Goal: Information Seeking & Learning: Learn about a topic

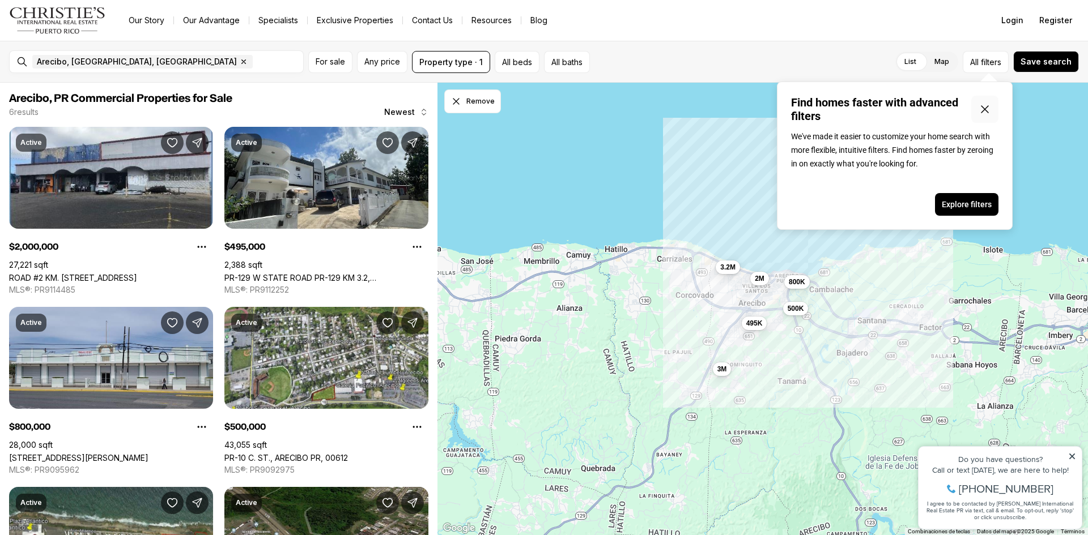
click at [986, 117] on button "Close popover" at bounding box center [984, 109] width 27 height 27
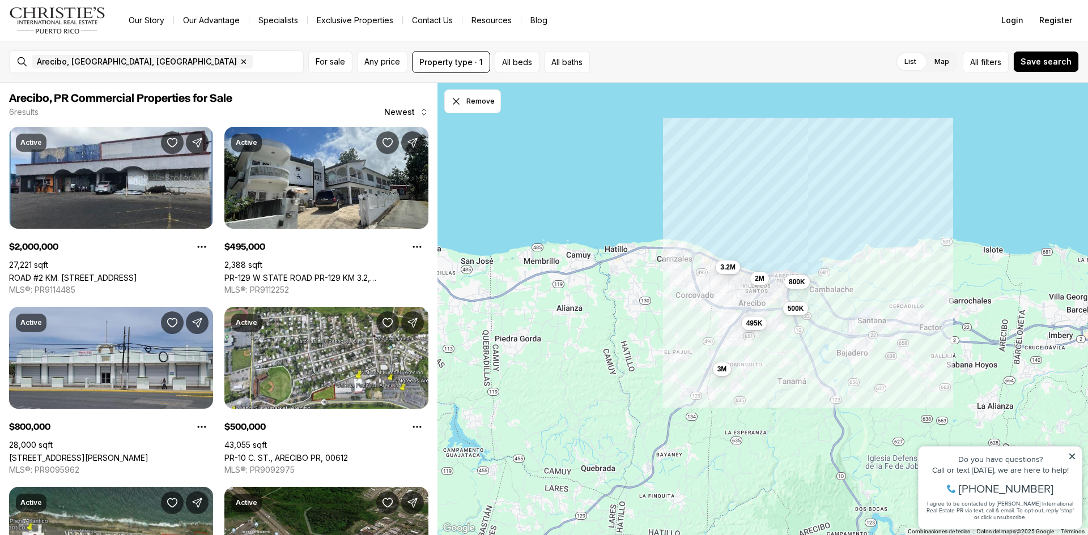
click at [1074, 454] on icon at bounding box center [1072, 457] width 6 height 6
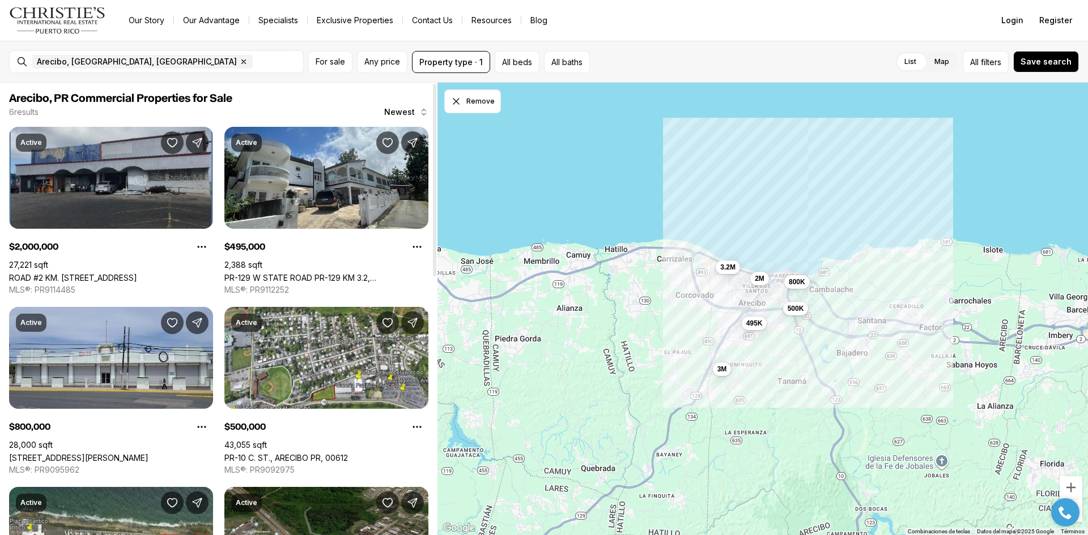
click at [137, 273] on link "ROAD #2 KM. [STREET_ADDRESS]" at bounding box center [73, 278] width 128 height 10
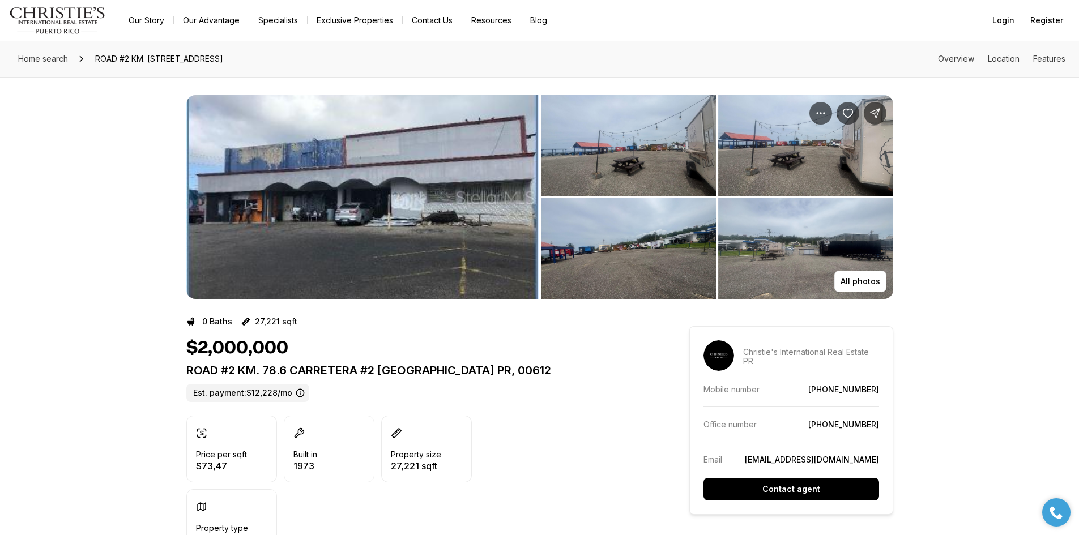
click at [479, 250] on img "View image gallery" at bounding box center [362, 197] width 352 height 204
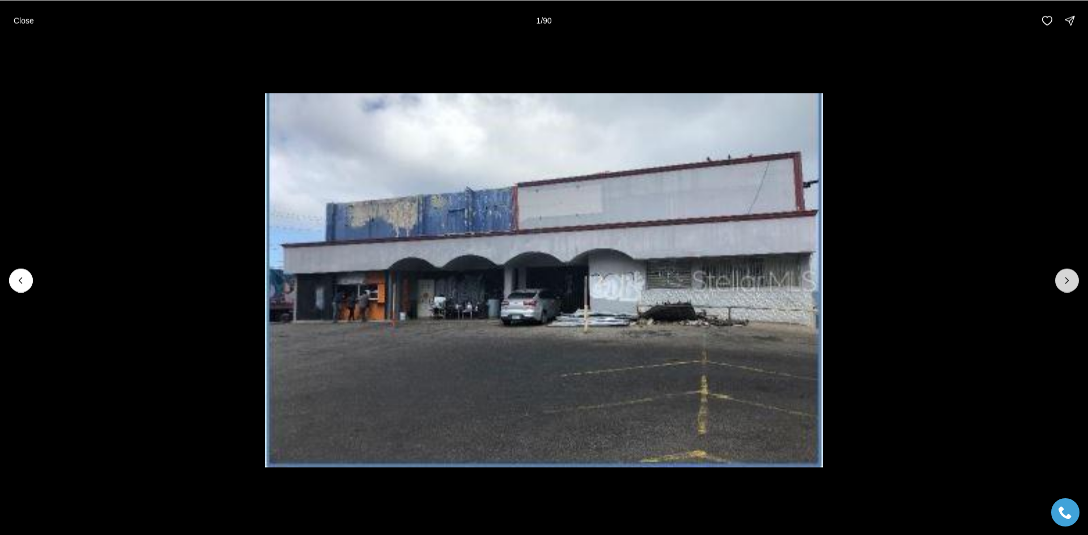
click at [1060, 280] on button "Next slide" at bounding box center [1067, 281] width 24 height 24
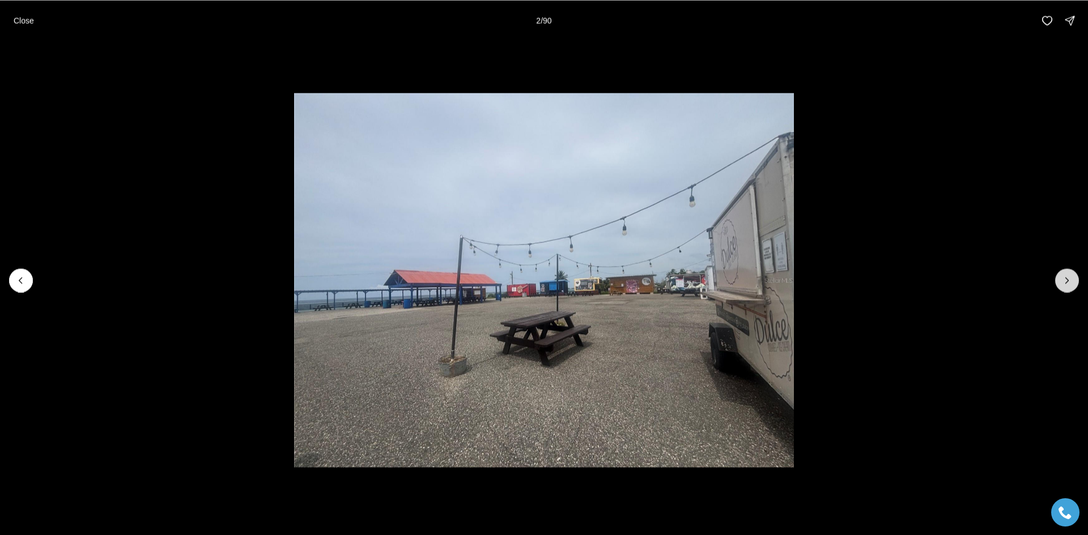
click at [1061, 280] on button "Next slide" at bounding box center [1067, 281] width 24 height 24
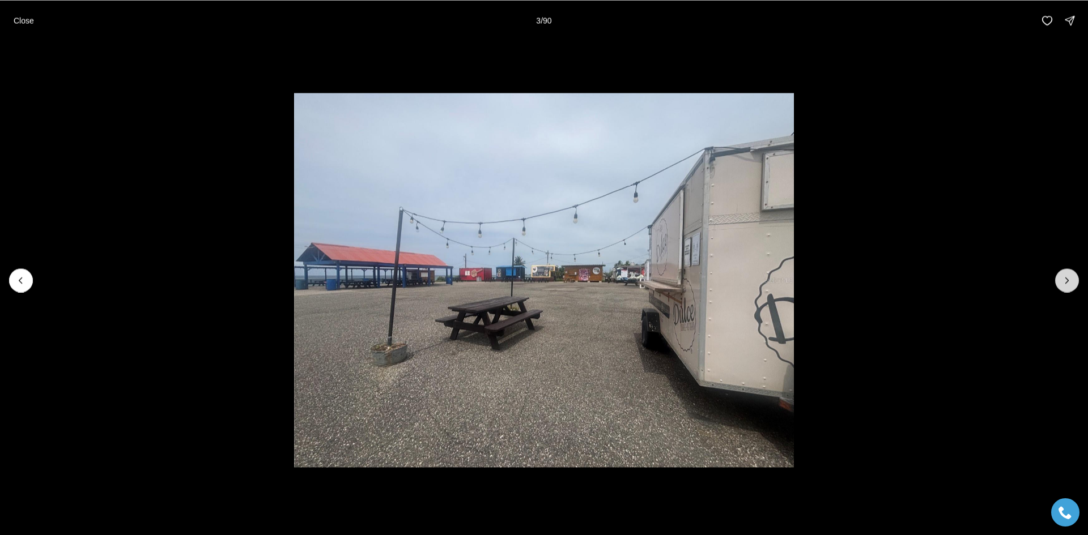
click at [1061, 280] on button "Next slide" at bounding box center [1067, 281] width 24 height 24
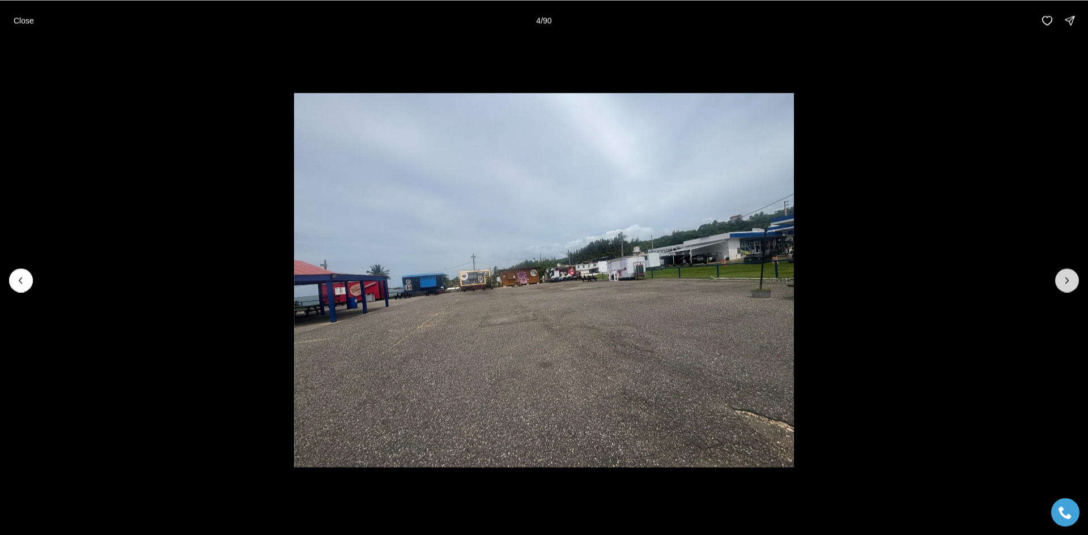
click at [1061, 280] on button "Next slide" at bounding box center [1067, 281] width 24 height 24
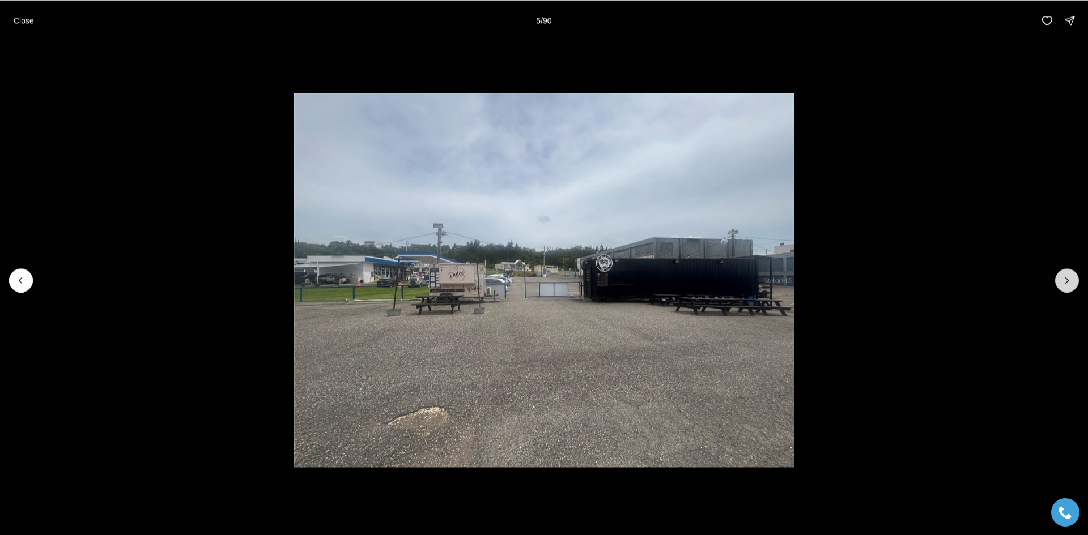
click at [1061, 280] on button "Next slide" at bounding box center [1067, 281] width 24 height 24
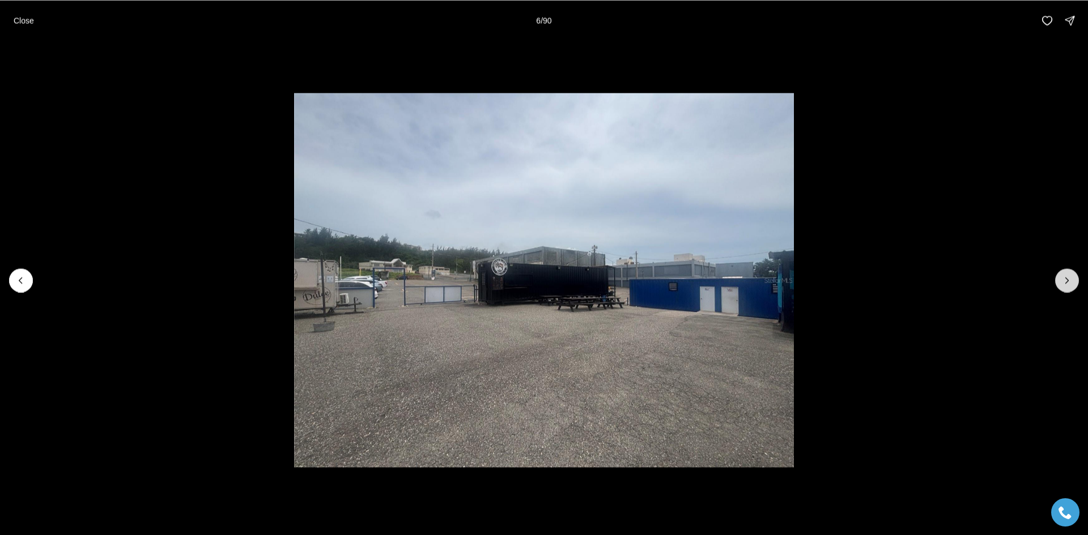
click at [1061, 280] on button "Next slide" at bounding box center [1067, 281] width 24 height 24
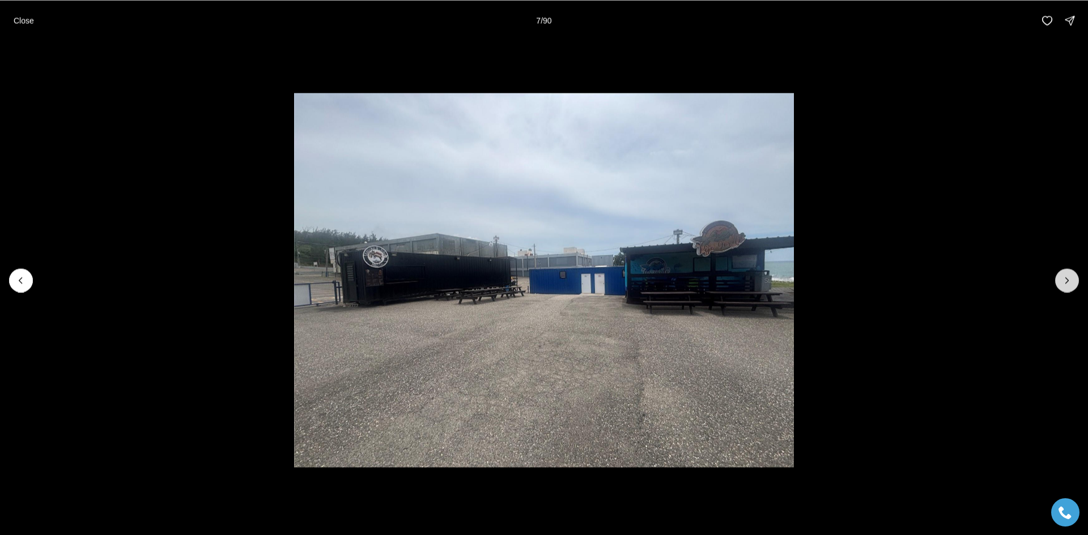
click at [1061, 280] on button "Next slide" at bounding box center [1067, 281] width 24 height 24
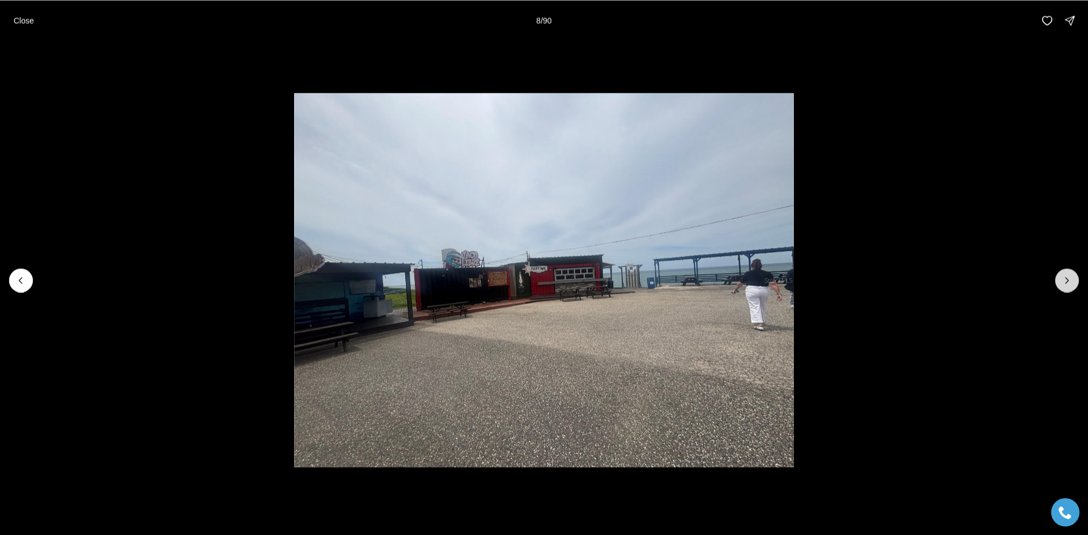
click at [1061, 280] on button "Next slide" at bounding box center [1067, 281] width 24 height 24
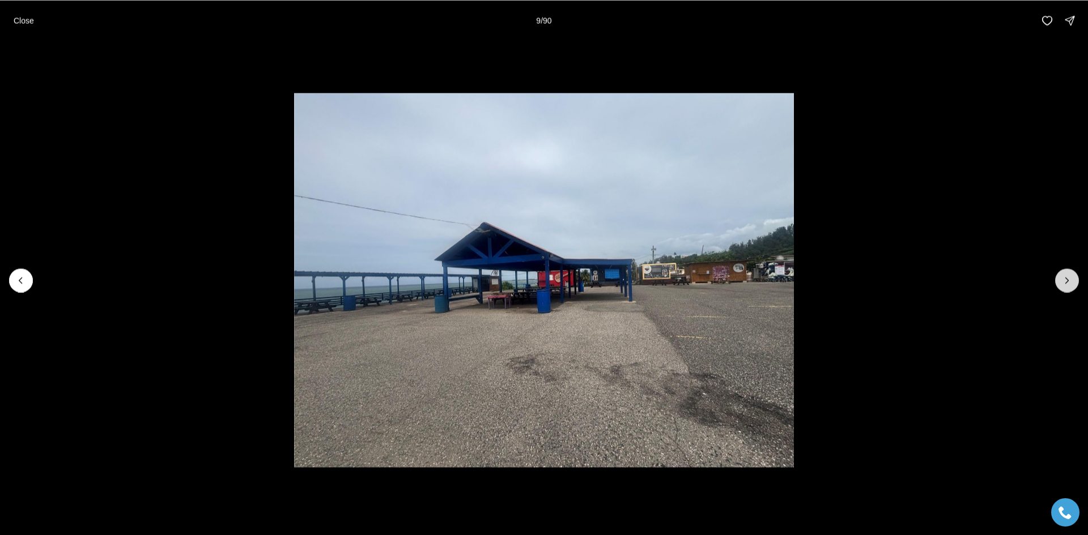
click at [1061, 280] on button "Next slide" at bounding box center [1067, 281] width 24 height 24
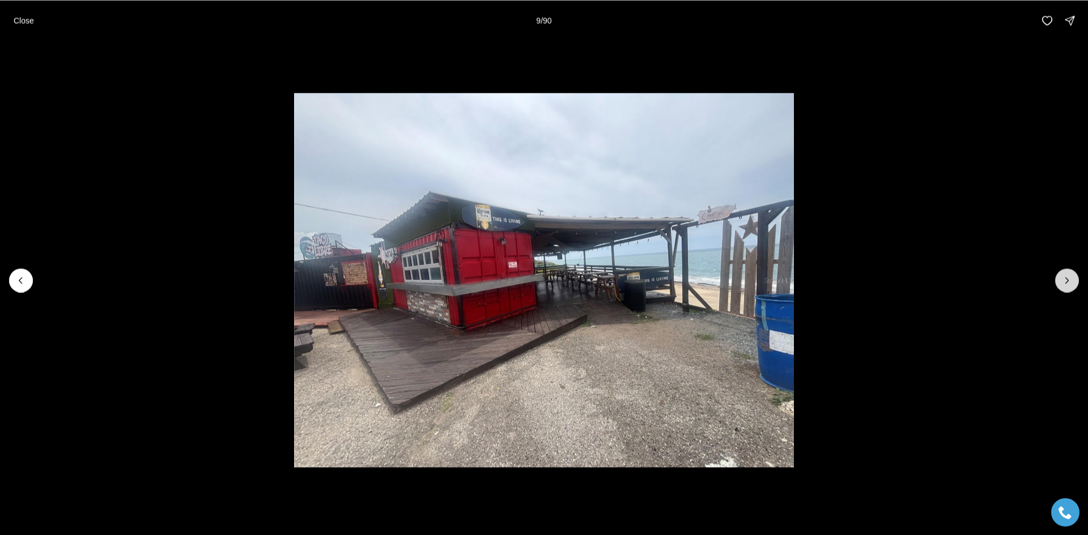
click at [1061, 280] on button "Next slide" at bounding box center [1067, 281] width 24 height 24
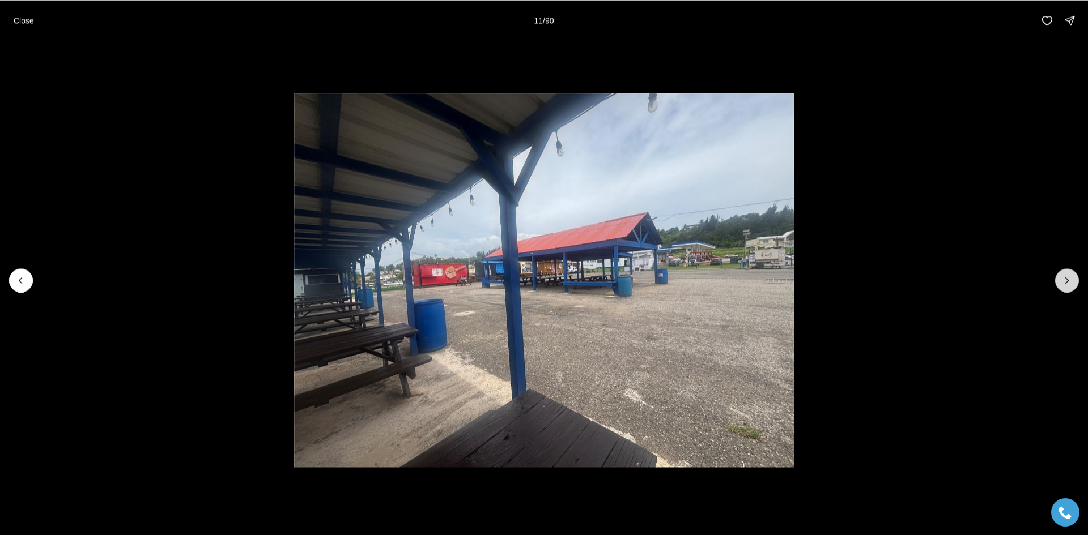
click at [1061, 280] on button "Next slide" at bounding box center [1067, 281] width 24 height 24
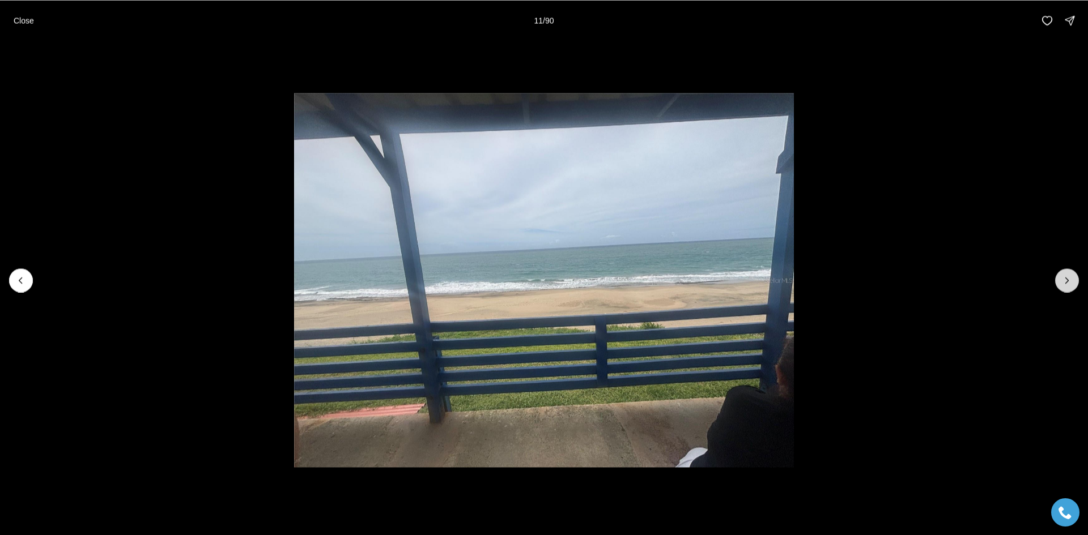
click at [1061, 280] on button "Next slide" at bounding box center [1067, 281] width 24 height 24
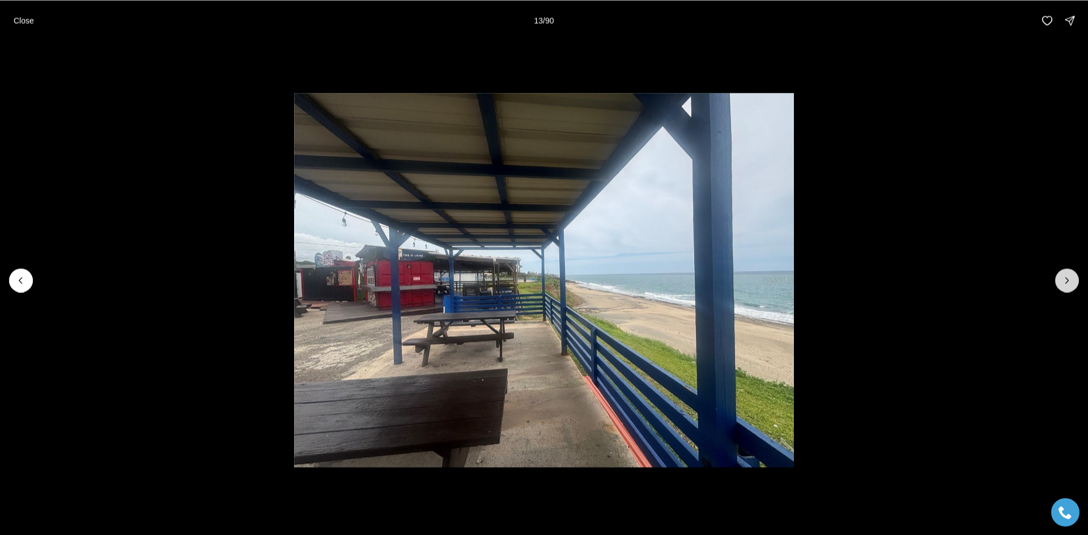
click at [1061, 280] on button "Next slide" at bounding box center [1067, 281] width 24 height 24
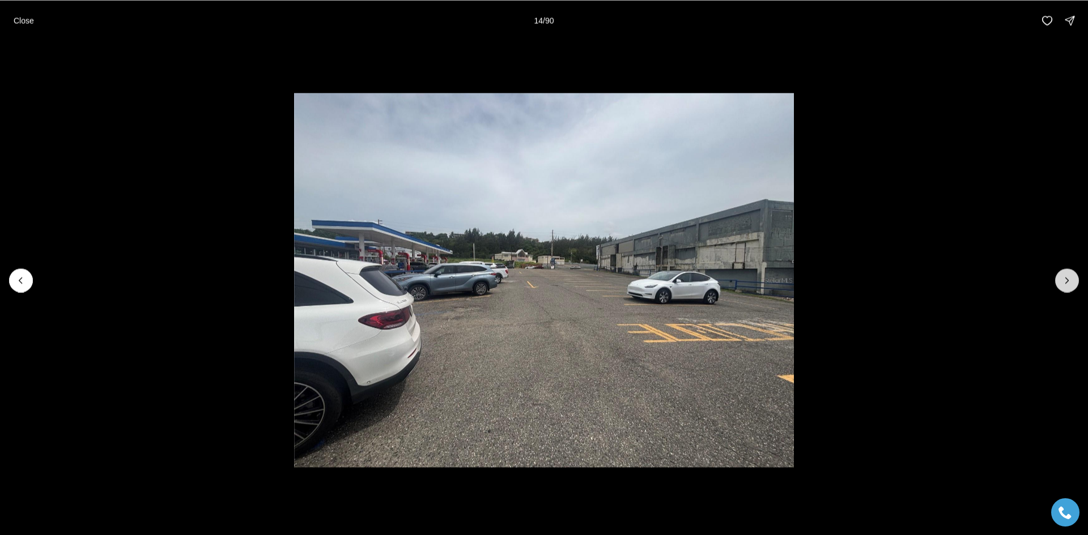
click at [1061, 280] on button "Next slide" at bounding box center [1067, 281] width 24 height 24
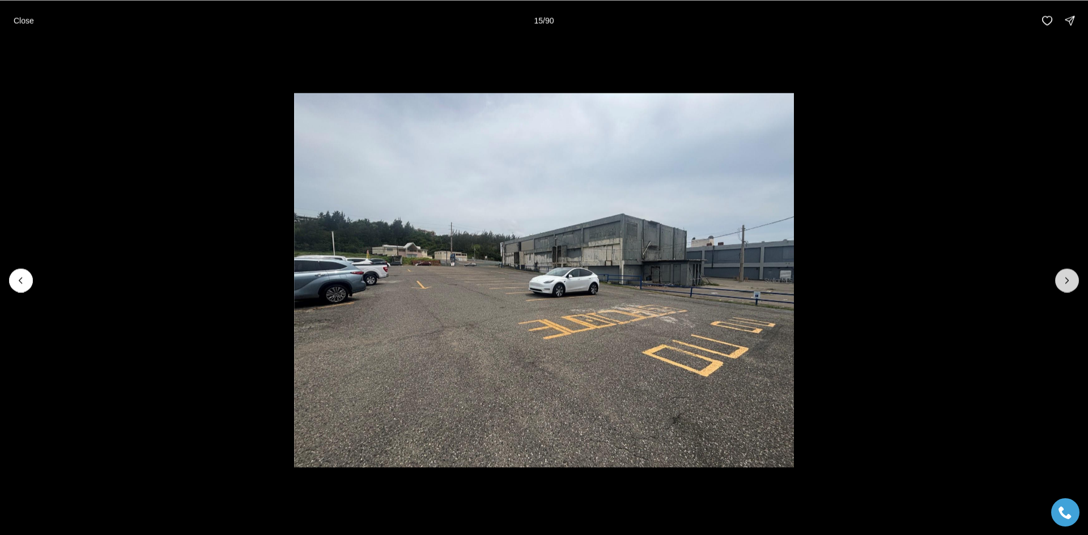
click at [1061, 280] on button "Next slide" at bounding box center [1067, 281] width 24 height 24
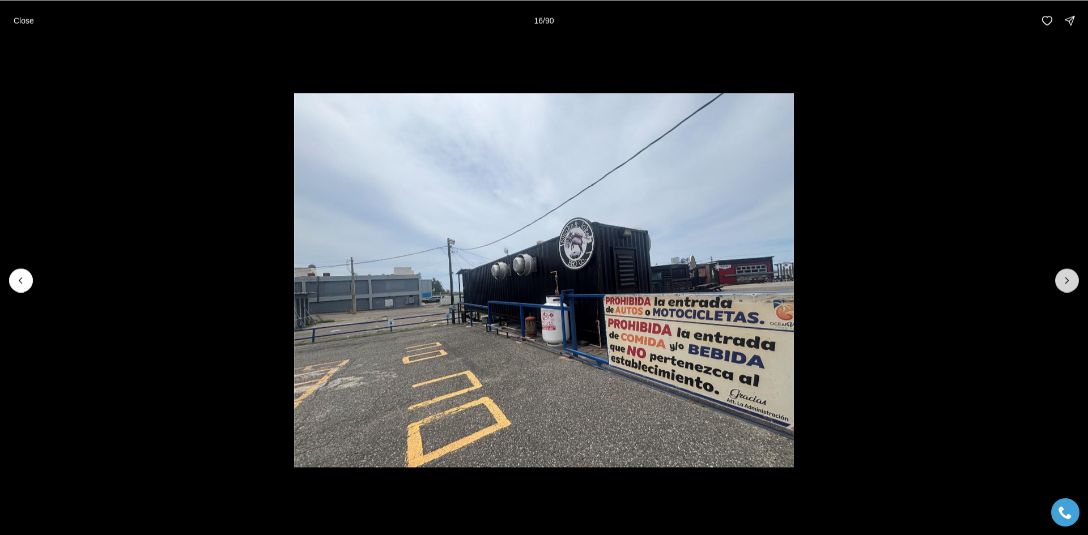
click at [1061, 280] on button "Next slide" at bounding box center [1067, 281] width 24 height 24
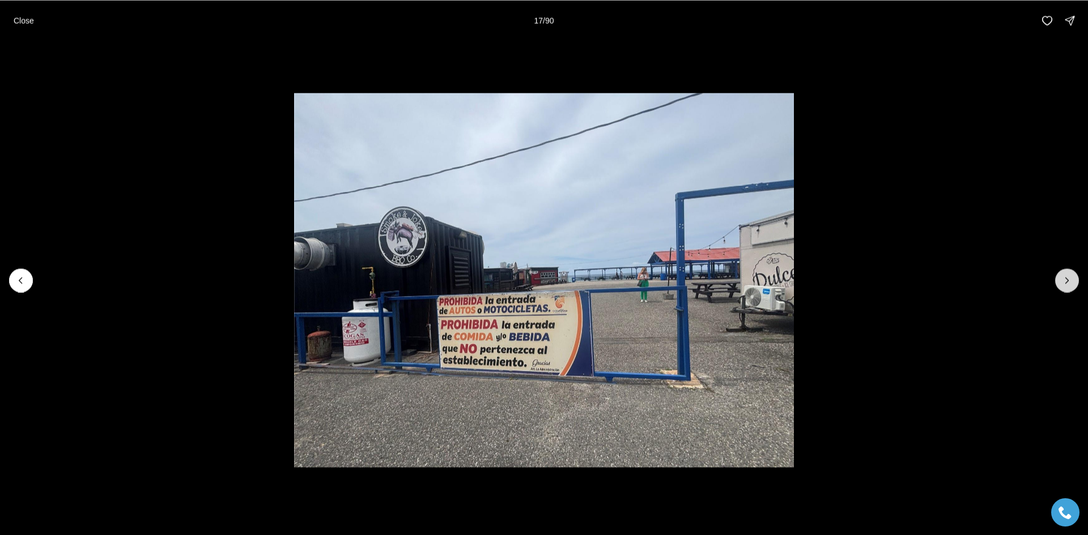
click at [1061, 280] on button "Next slide" at bounding box center [1067, 281] width 24 height 24
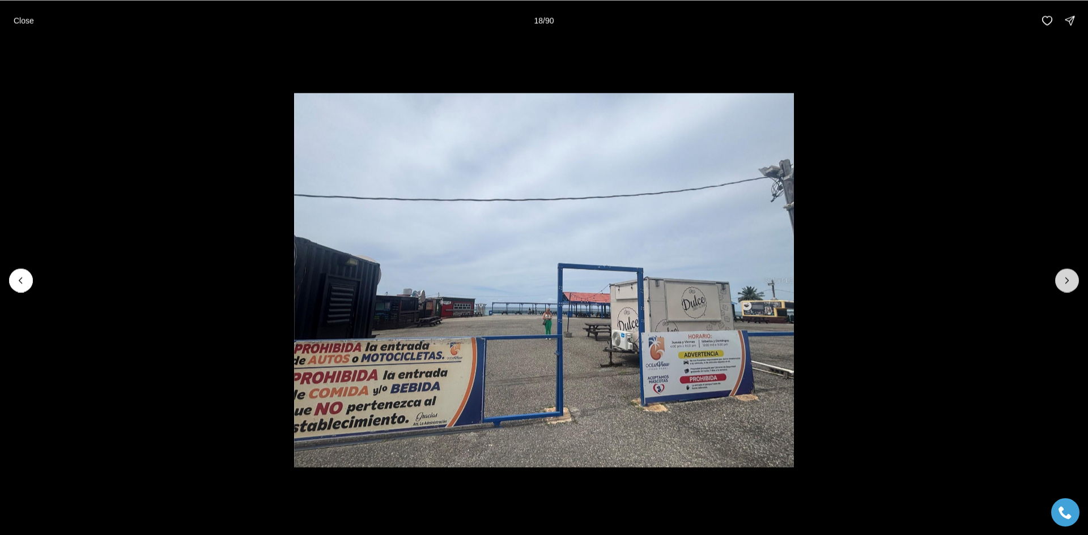
click at [1061, 280] on button "Next slide" at bounding box center [1067, 281] width 24 height 24
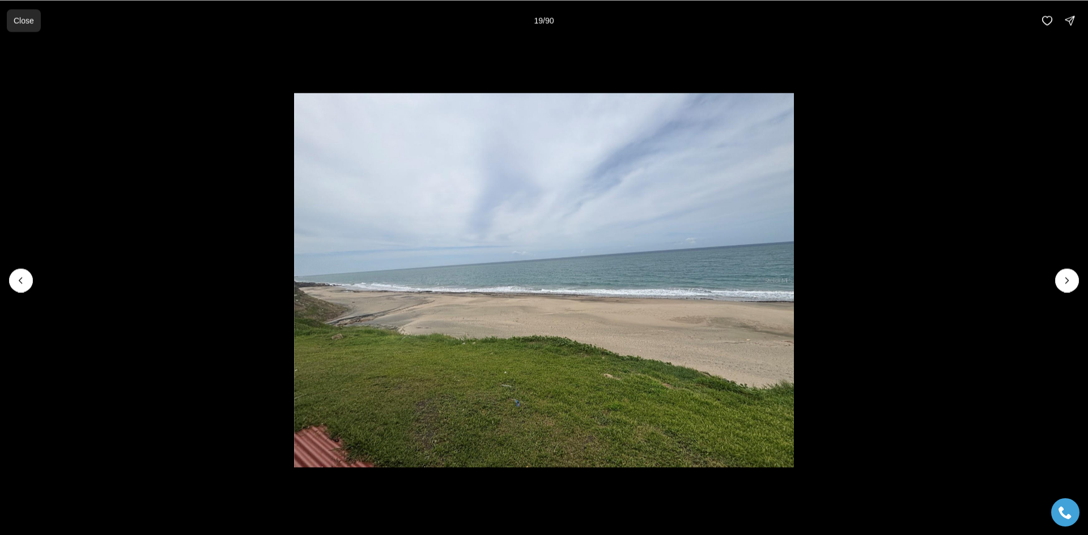
click at [31, 20] on p "Close" at bounding box center [24, 20] width 20 height 9
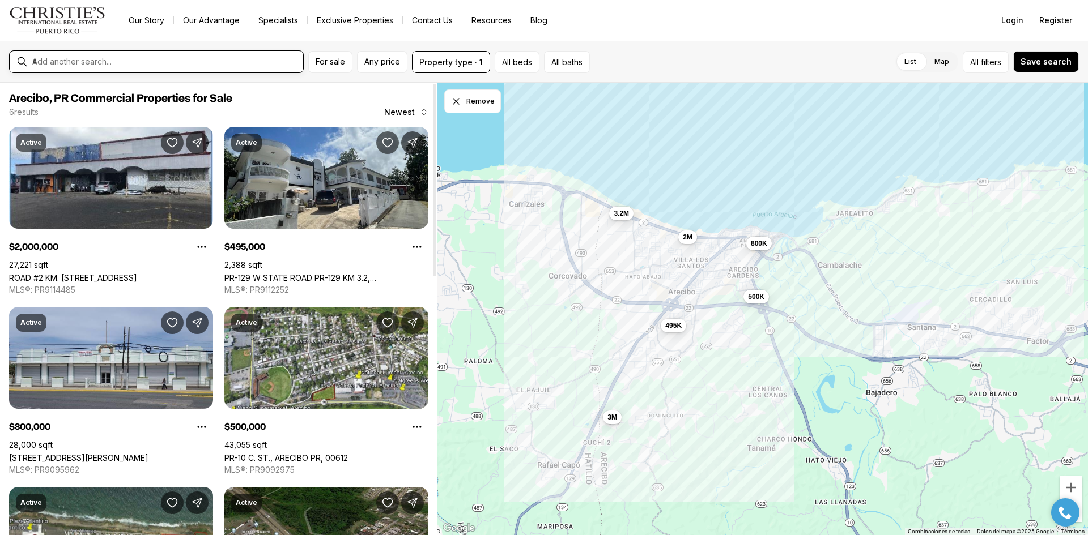
click at [244, 56] on div at bounding box center [165, 61] width 275 height 19
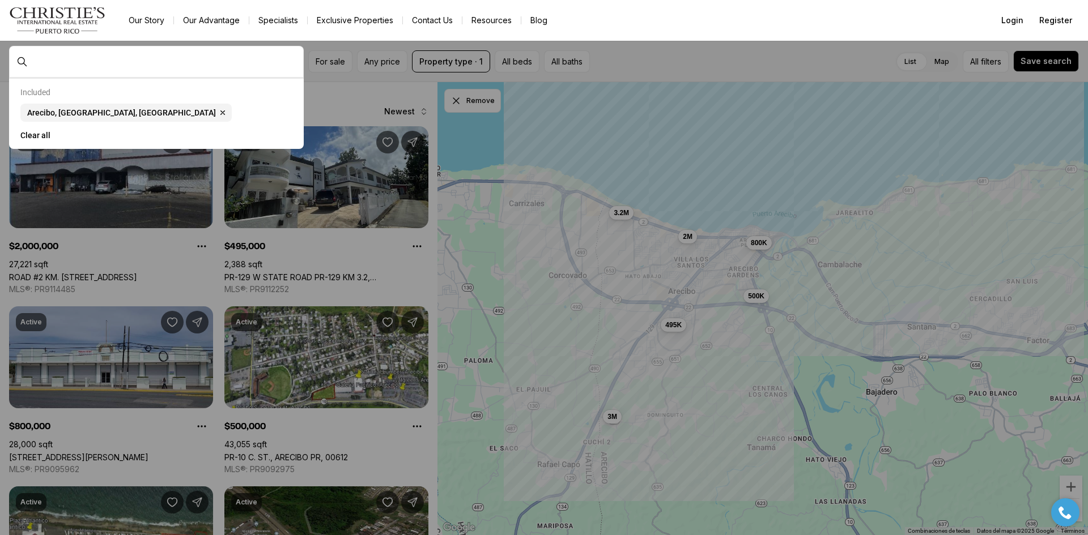
click at [244, 56] on div at bounding box center [165, 61] width 275 height 19
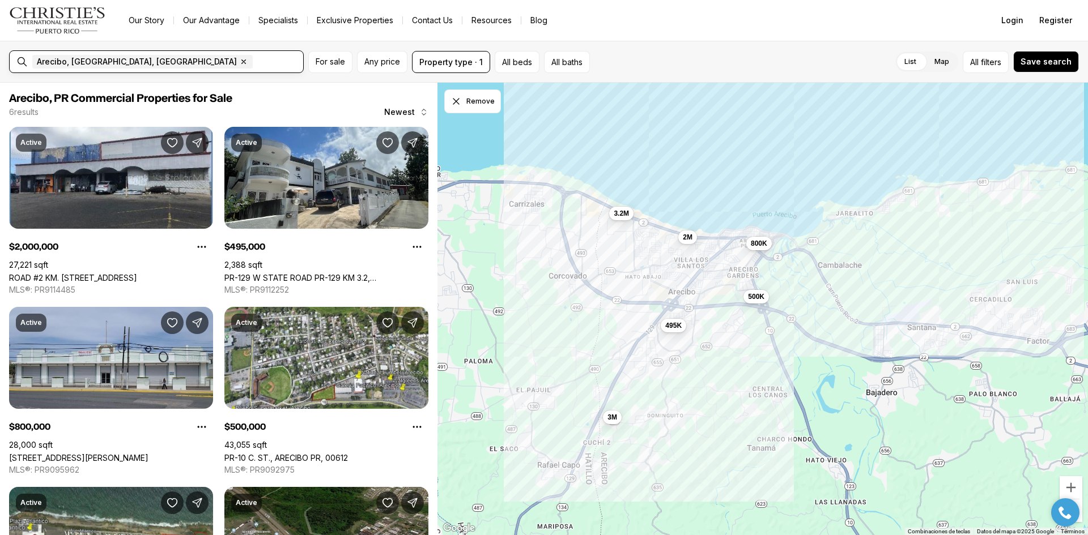
click at [255, 57] on input "text" at bounding box center [295, 62] width 80 height 14
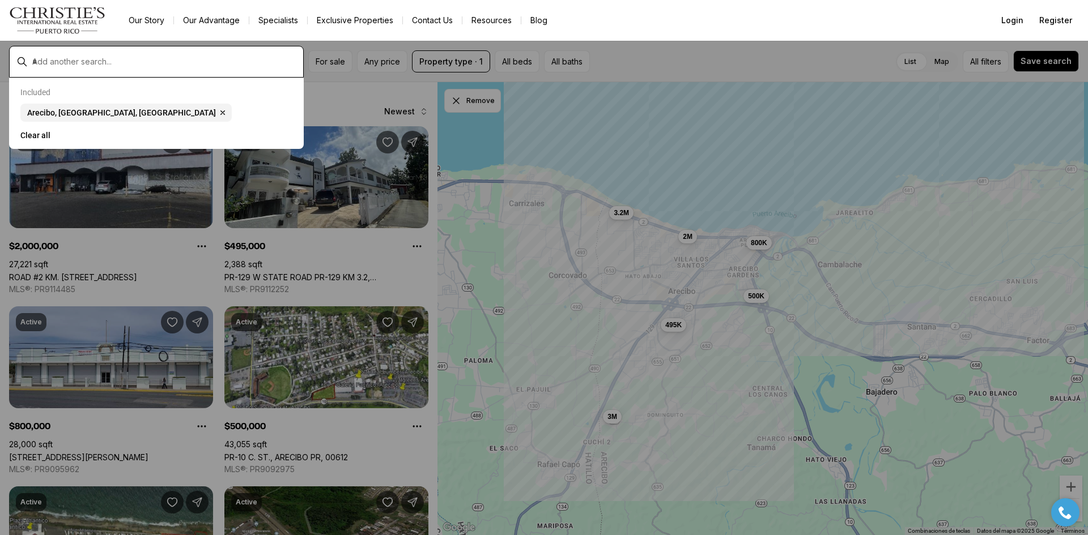
click at [115, 57] on input "text" at bounding box center [165, 62] width 266 height 10
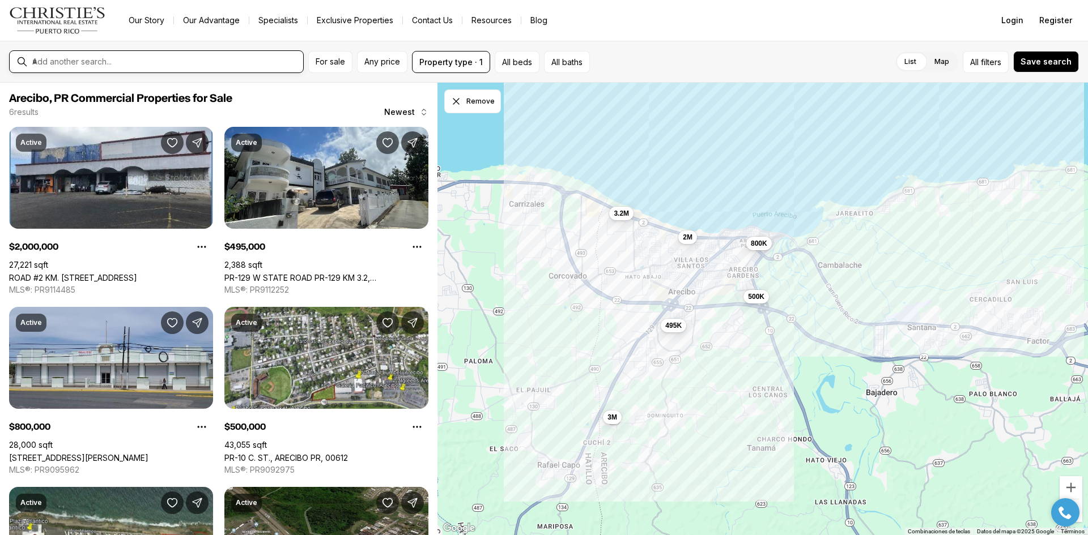
click at [115, 57] on input "text" at bounding box center [165, 62] width 266 height 10
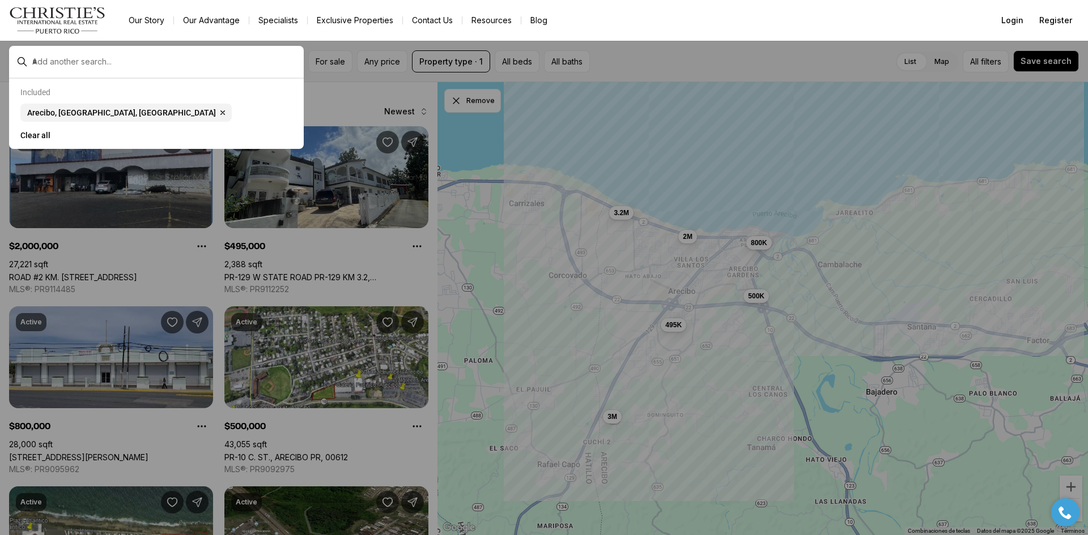
click at [117, 57] on input "text" at bounding box center [165, 62] width 266 height 10
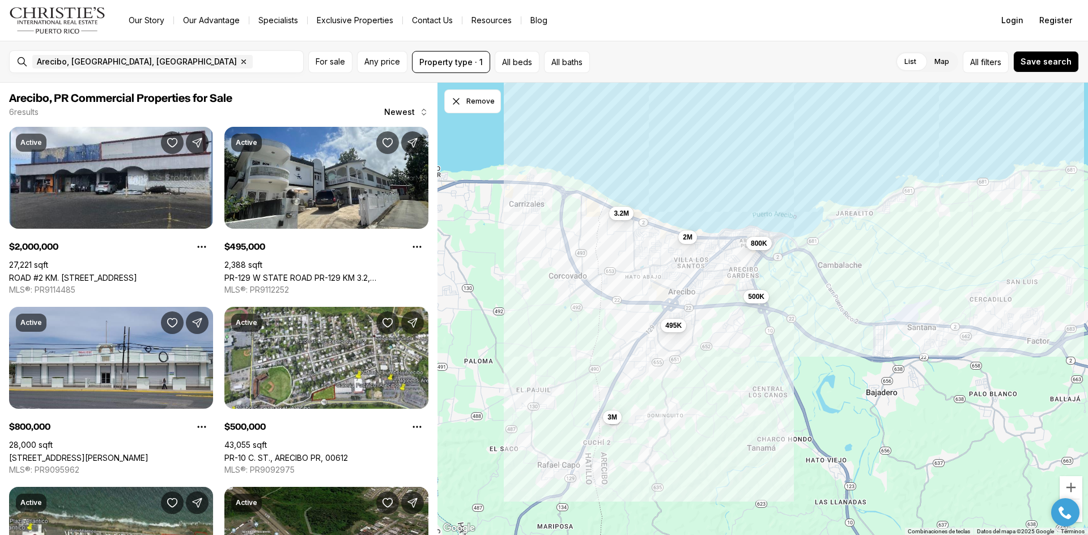
click at [116, 54] on div "Arecibo, [GEOGRAPHIC_DATA], [GEOGRAPHIC_DATA] Remove Arecibo, [GEOGRAPHIC_DATA]…" at bounding box center [165, 61] width 275 height 23
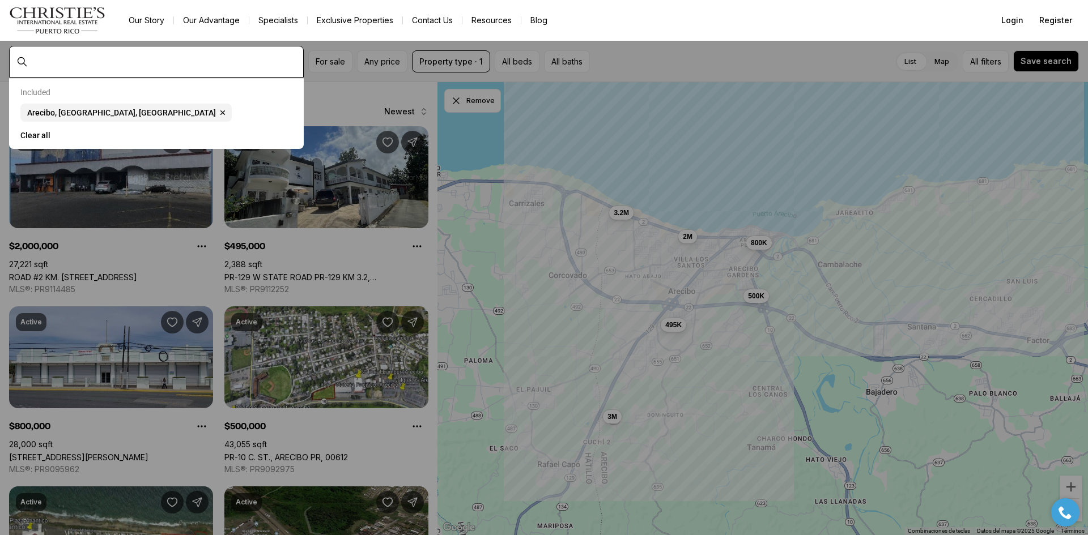
click at [116, 57] on input "text" at bounding box center [165, 62] width 266 height 10
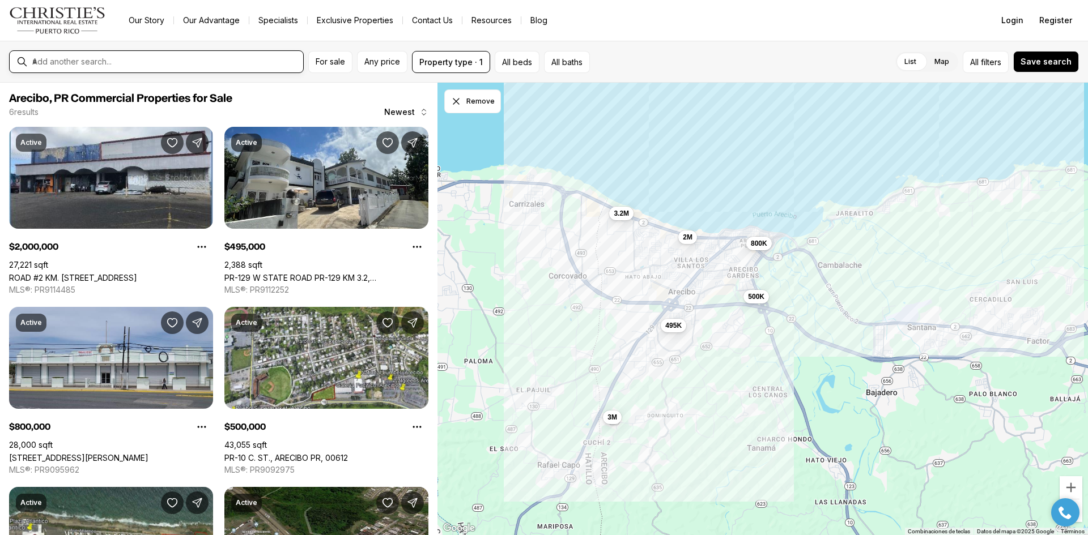
drag, startPoint x: 116, startPoint y: 57, endPoint x: 121, endPoint y: 61, distance: 6.6
click at [121, 61] on input "text" at bounding box center [165, 62] width 266 height 10
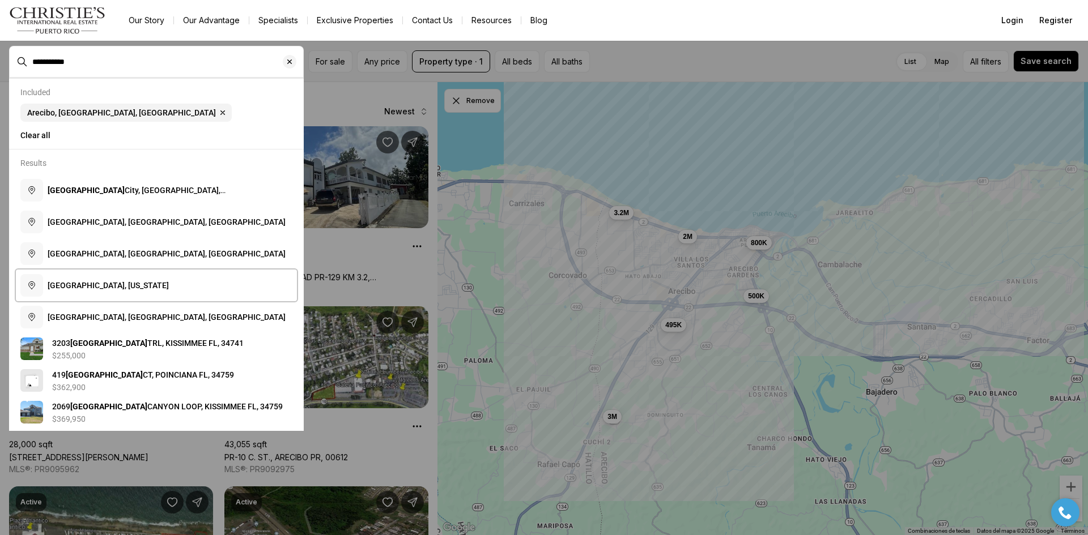
click at [156, 287] on button "[GEOGRAPHIC_DATA], [US_STATE]" at bounding box center [156, 286] width 281 height 32
type input "**********"
